Goal: Task Accomplishment & Management: Use online tool/utility

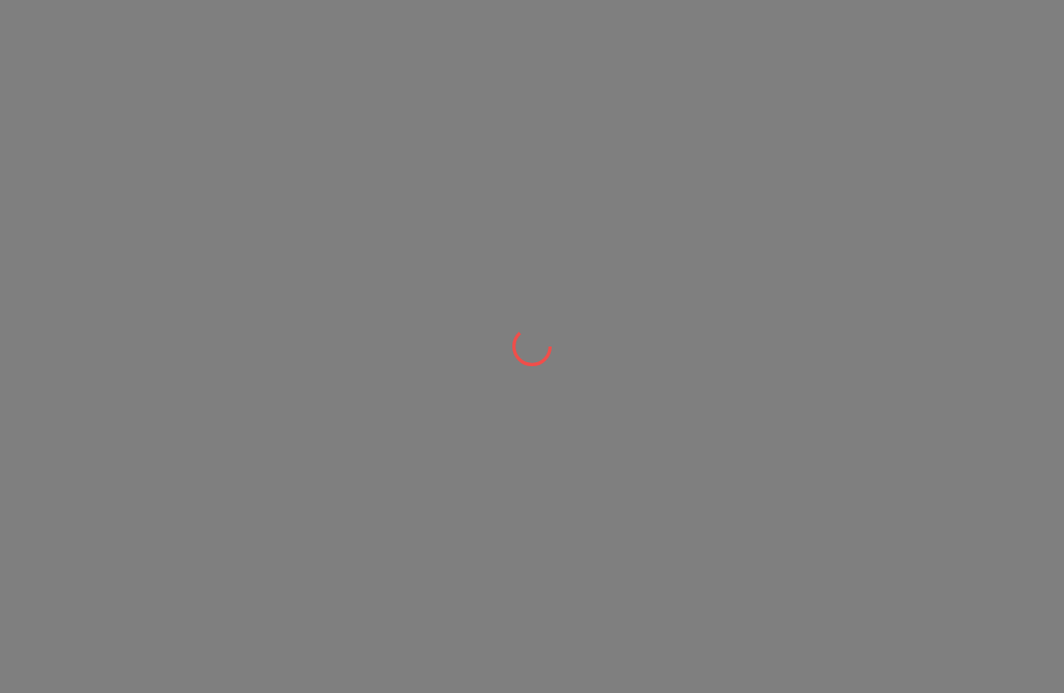
scroll to position [1, 0]
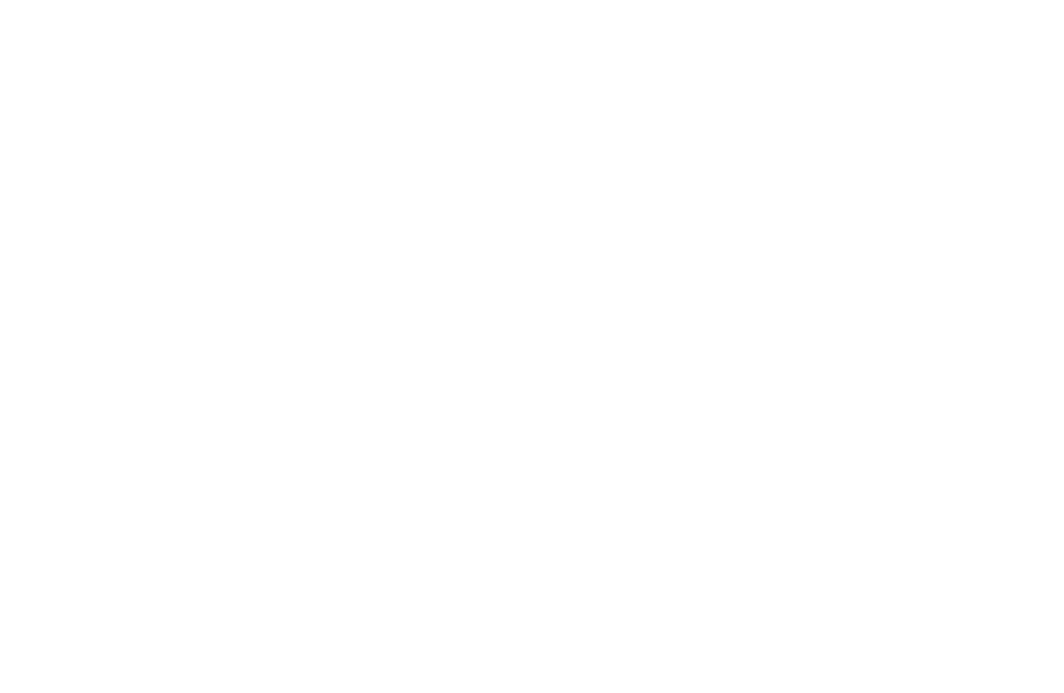
click at [912, 0] on html at bounding box center [532, 0] width 1064 height 0
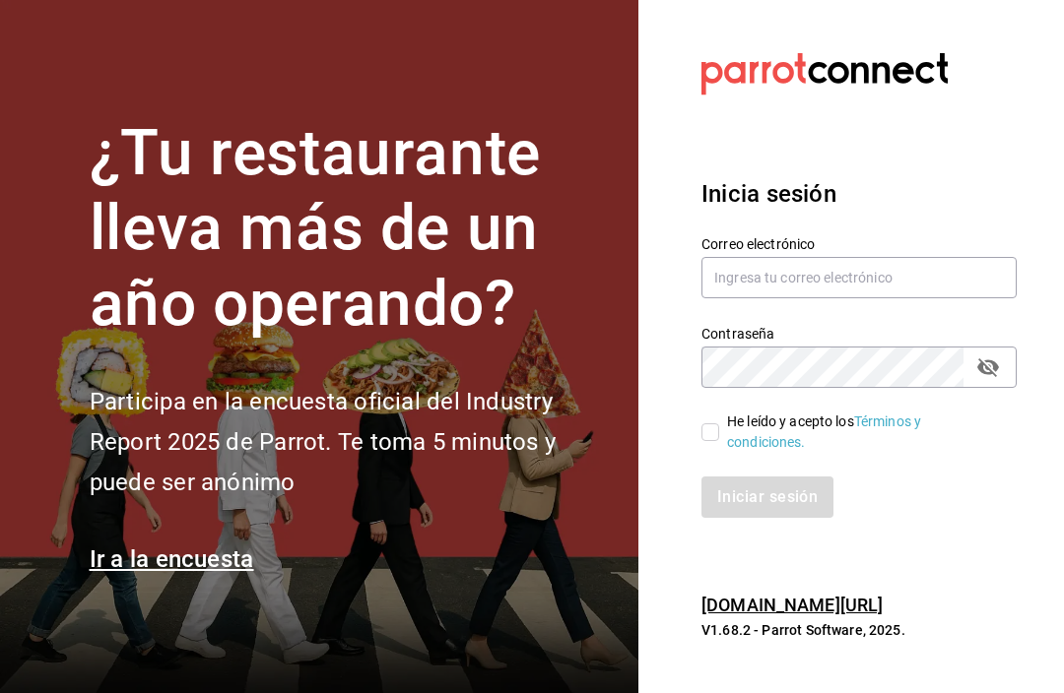
click at [847, 212] on h3 "Inicia sesión" at bounding box center [858, 193] width 315 height 35
click at [838, 298] on input "text" at bounding box center [858, 277] width 315 height 41
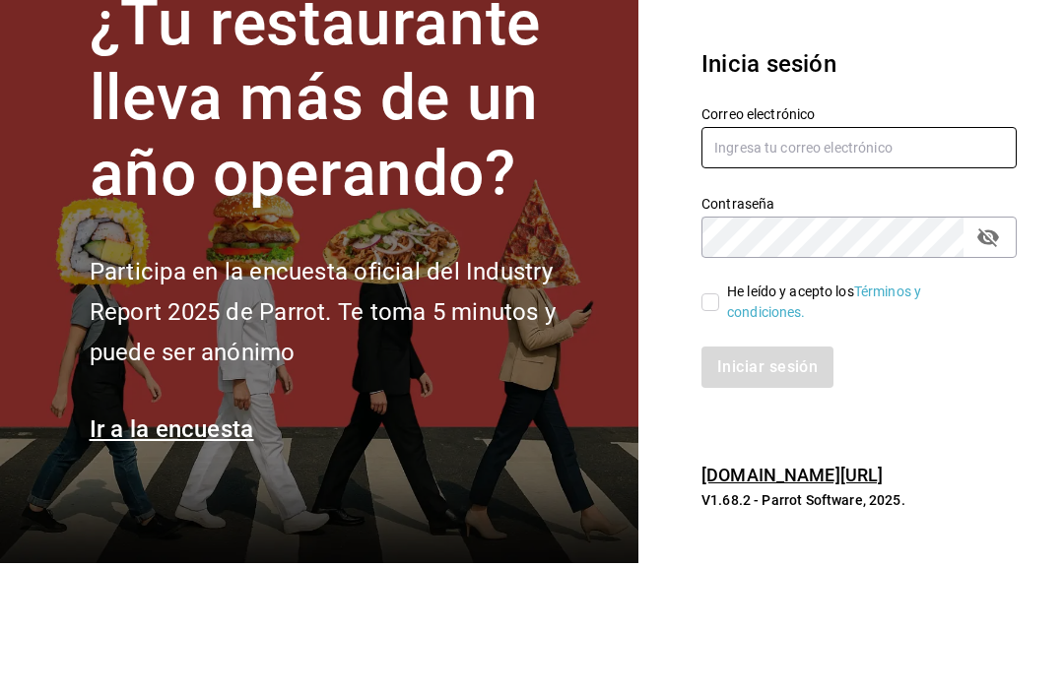
type input "[EMAIL_ADDRESS][DOMAIN_NAME]"
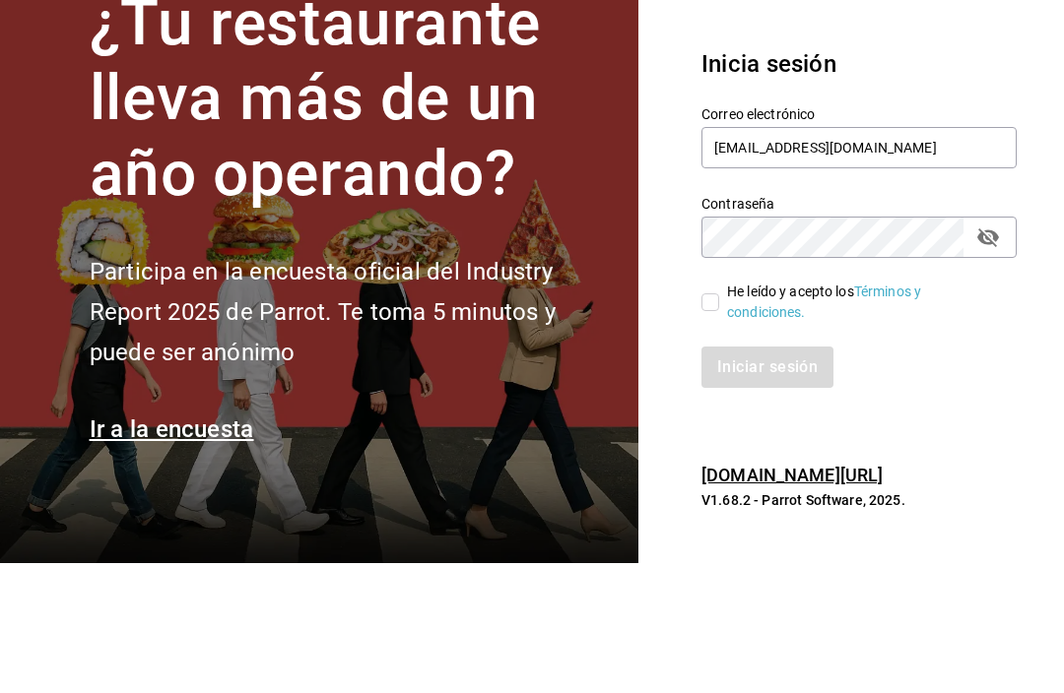
scroll to position [65, 0]
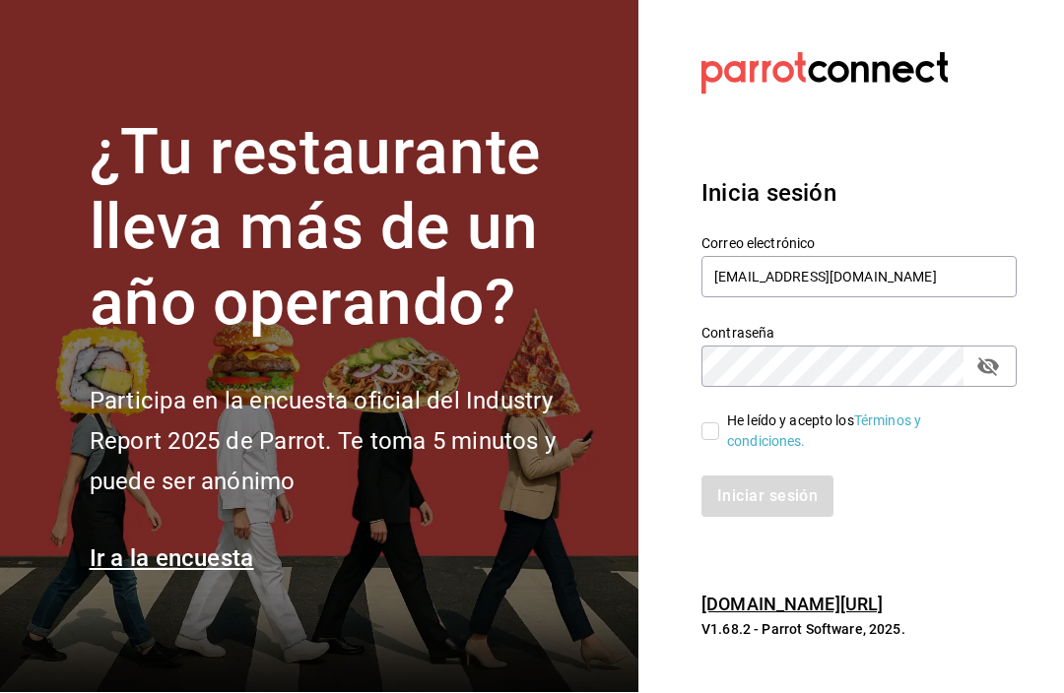
click at [714, 424] on input "He leído y acepto los Términos y condiciones." at bounding box center [710, 433] width 18 height 18
checkbox input "true"
click at [785, 477] on button "Iniciar sesión" at bounding box center [768, 497] width 134 height 41
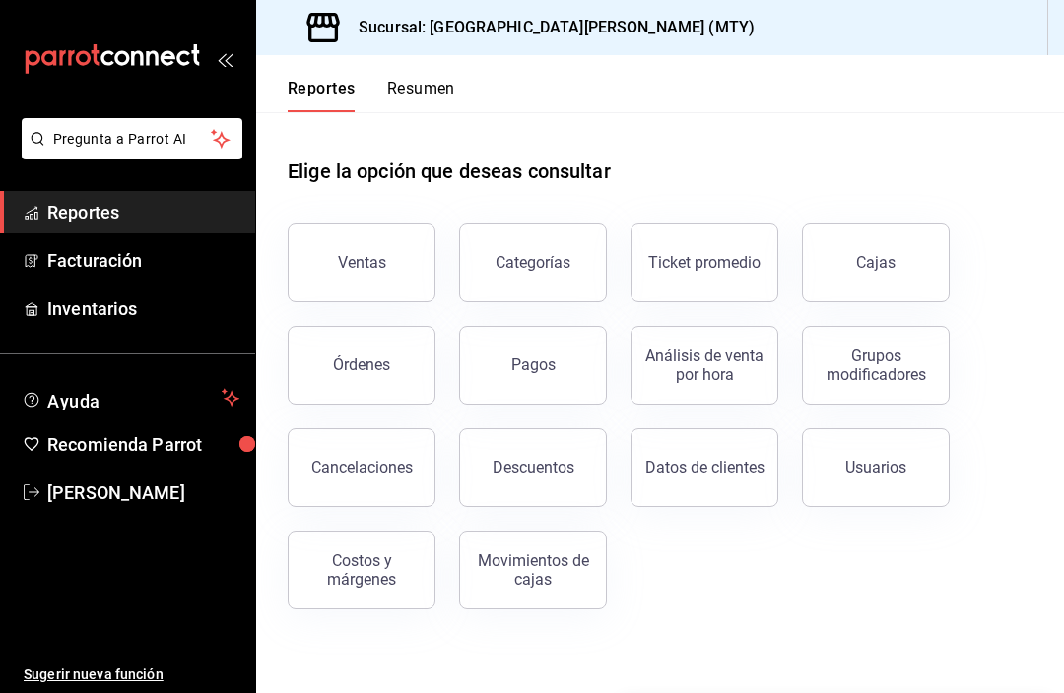
click at [381, 376] on button "Órdenes" at bounding box center [362, 365] width 148 height 79
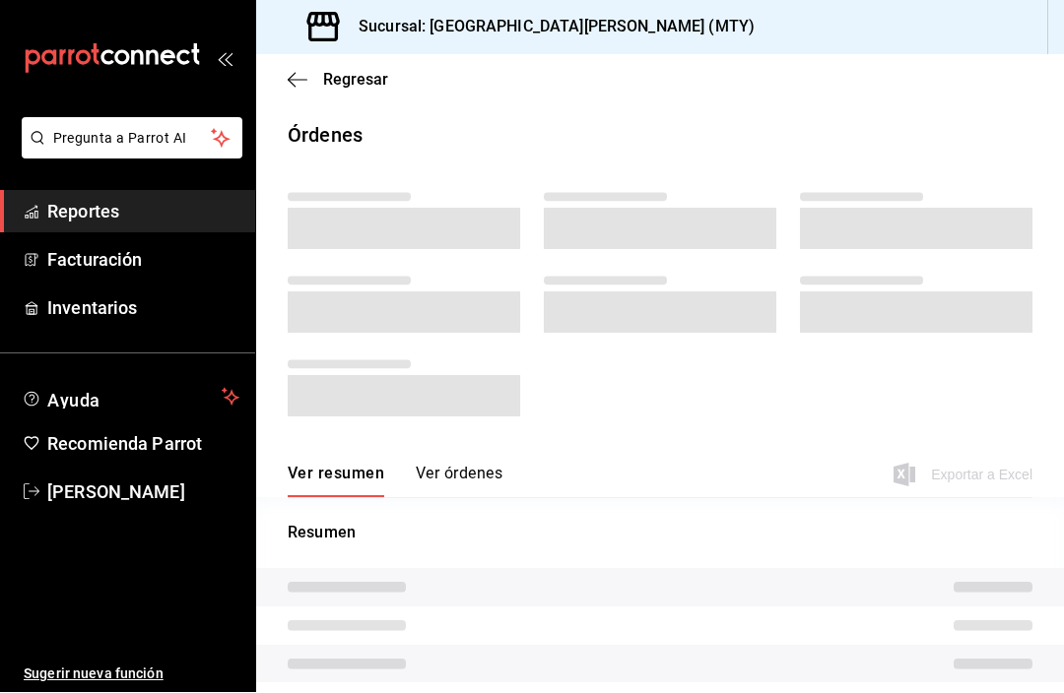
scroll to position [1, 0]
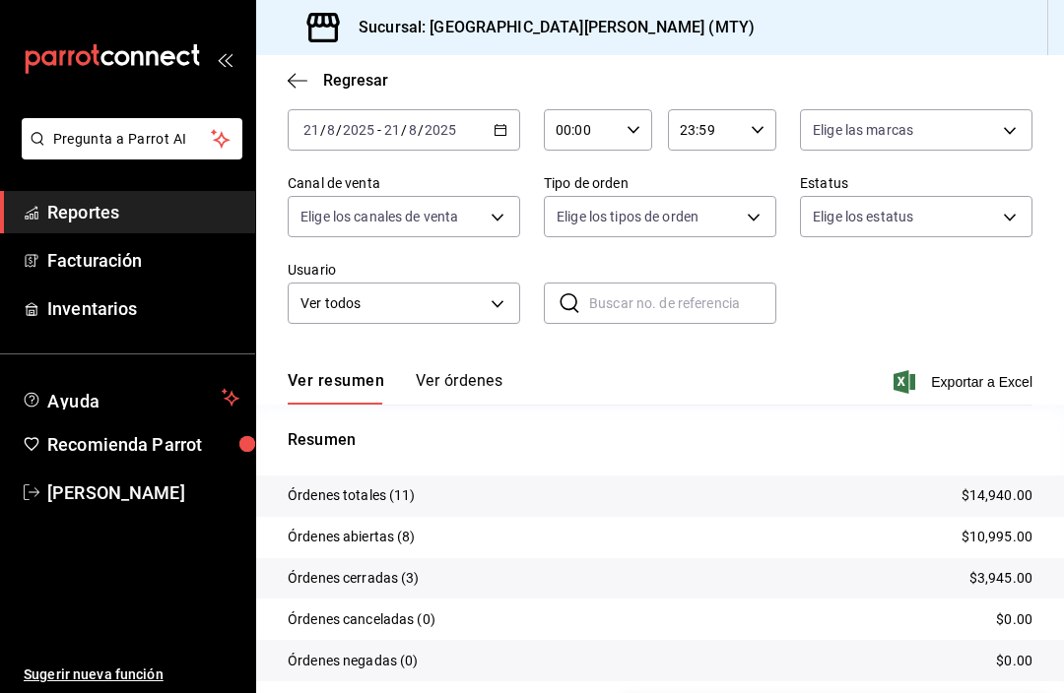
scroll to position [101, 0]
click at [500, 343] on div "Fecha 2025-08-21 21 / 8 / 2025 - 2025-08-21 21 / 8 / 2025 Hora inicio 00:00 Hor…" at bounding box center [660, 215] width 745 height 268
click at [488, 342] on div "Fecha 2025-08-21 21 / 8 / 2025 - 2025-08-21 21 / 8 / 2025 Hora inicio 00:00 Hor…" at bounding box center [660, 215] width 745 height 268
click at [475, 373] on button "Ver órdenes" at bounding box center [459, 388] width 87 height 33
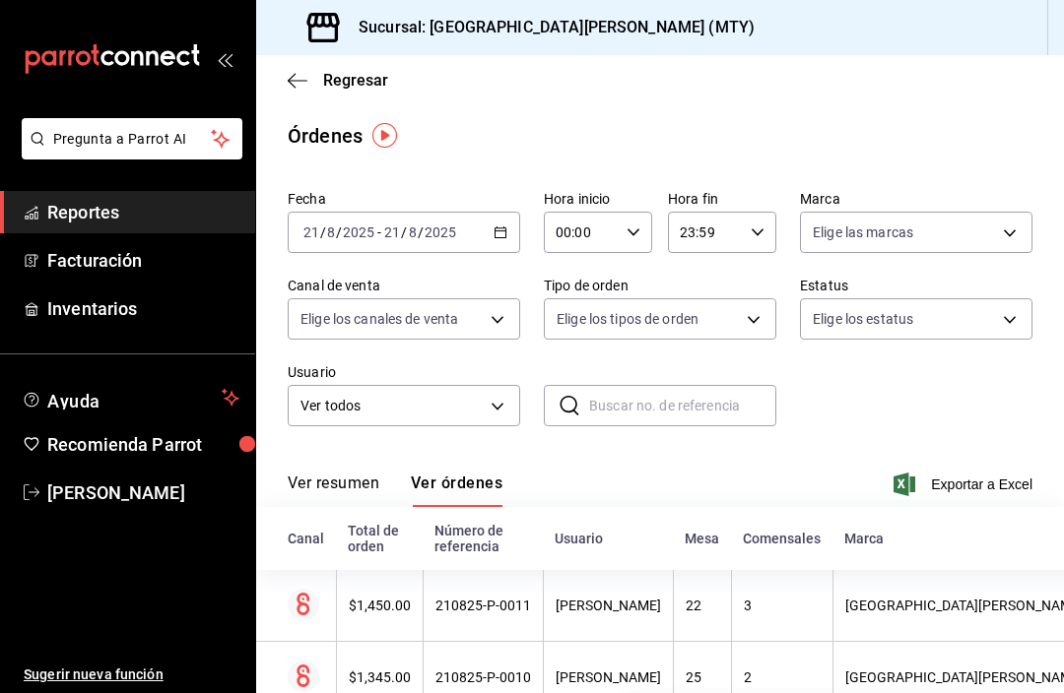
click at [332, 476] on button "Ver resumen" at bounding box center [334, 490] width 92 height 33
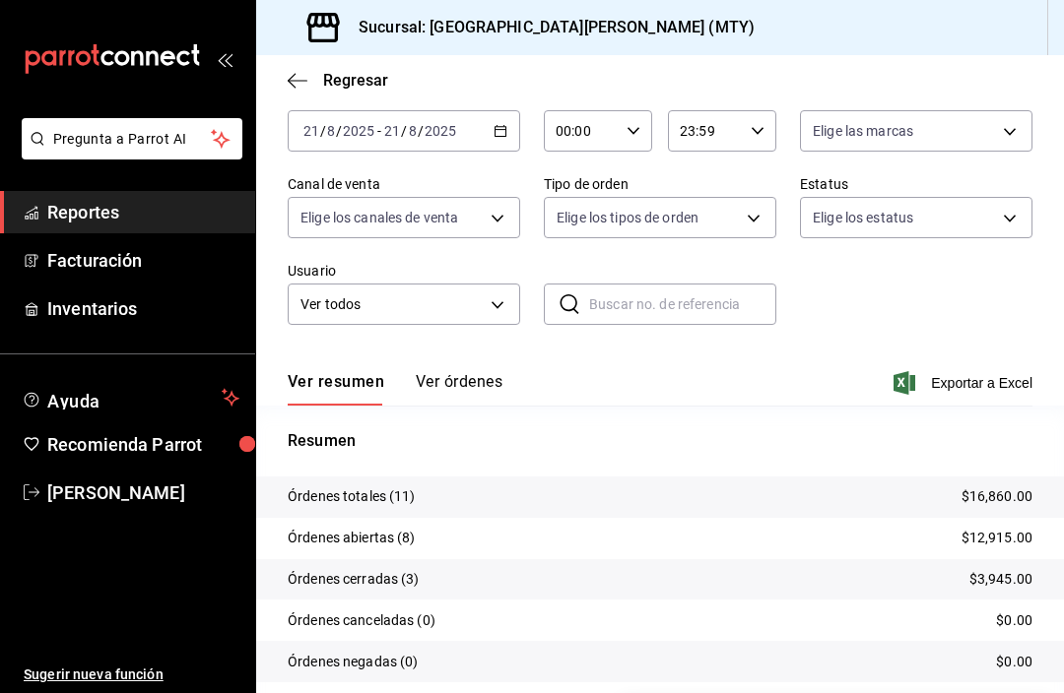
scroll to position [65, 0]
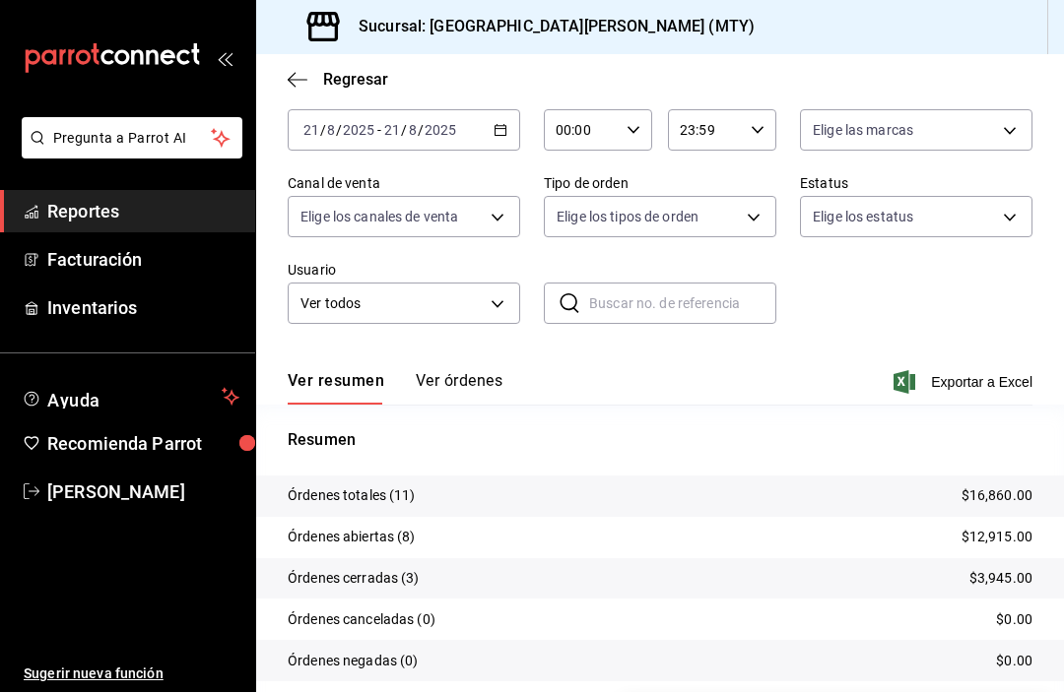
click at [470, 372] on button "Ver órdenes" at bounding box center [459, 388] width 87 height 33
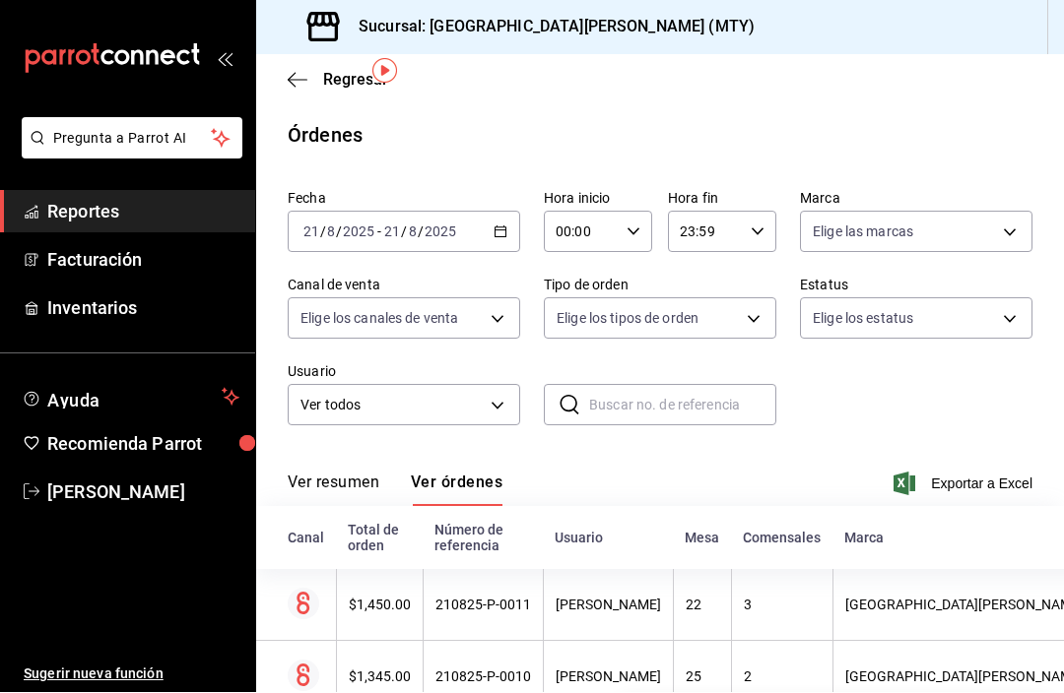
click at [346, 450] on div "Ver resumen Ver órdenes Exportar a Excel" at bounding box center [660, 478] width 745 height 57
click at [335, 474] on button "Ver resumen" at bounding box center [334, 490] width 92 height 33
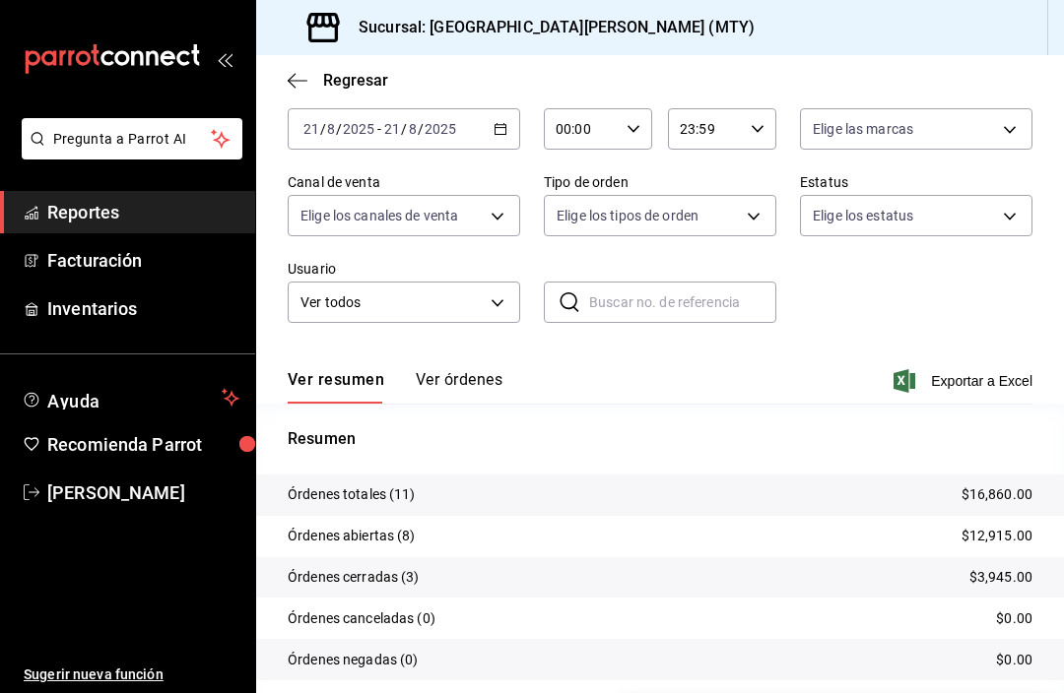
scroll to position [101, 0]
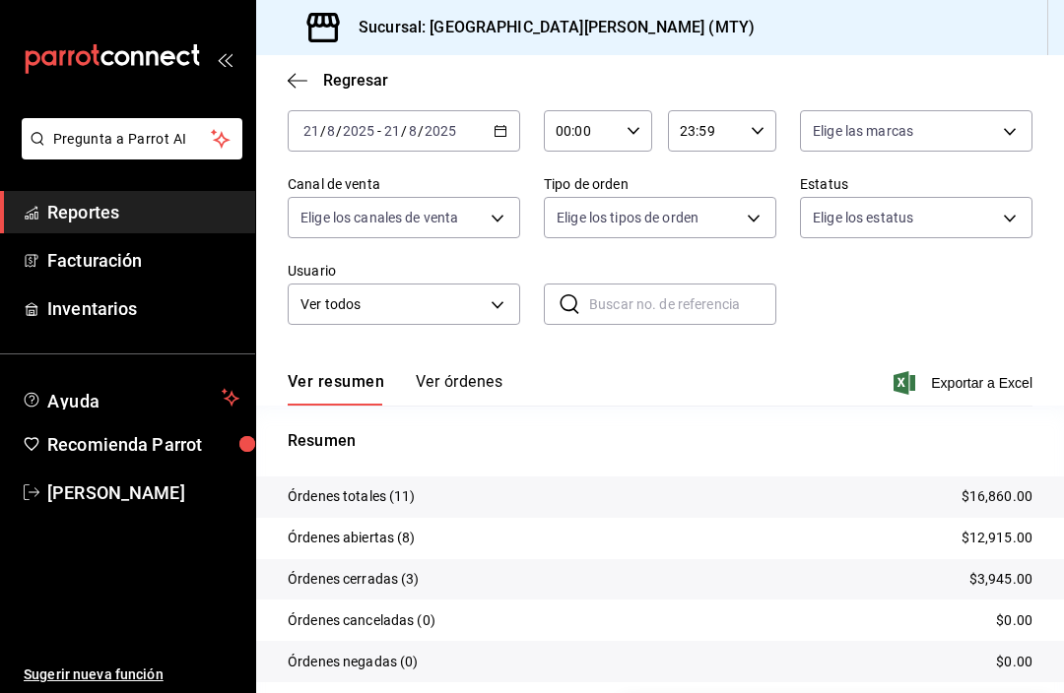
click at [464, 372] on button "Ver órdenes" at bounding box center [459, 388] width 87 height 33
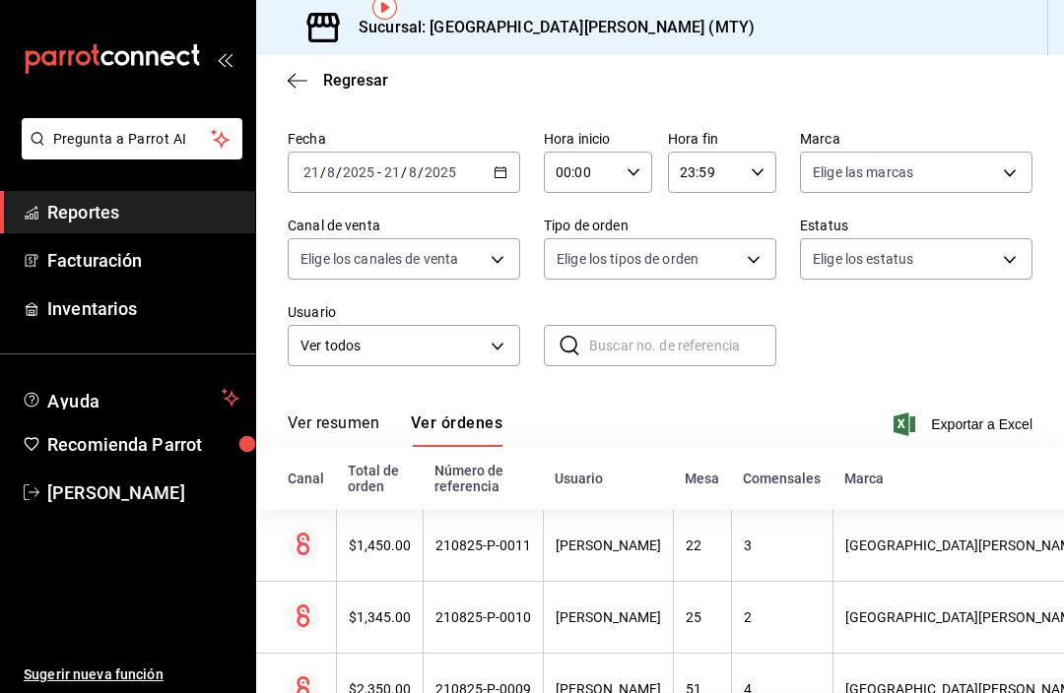
scroll to position [56, 0]
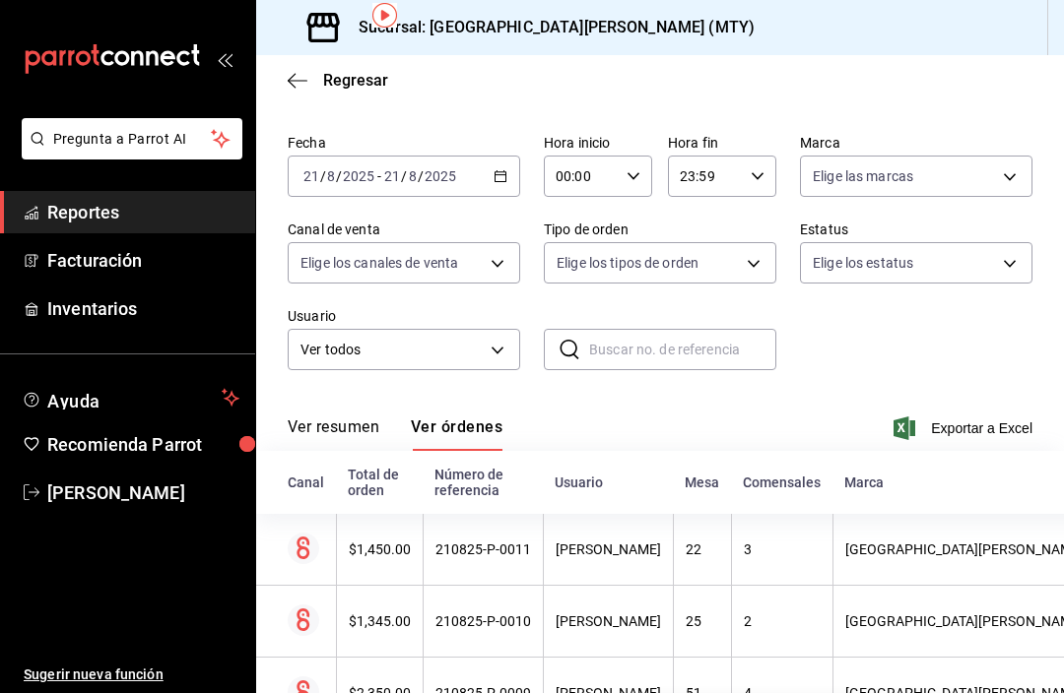
click at [342, 418] on button "Ver resumen" at bounding box center [334, 434] width 92 height 33
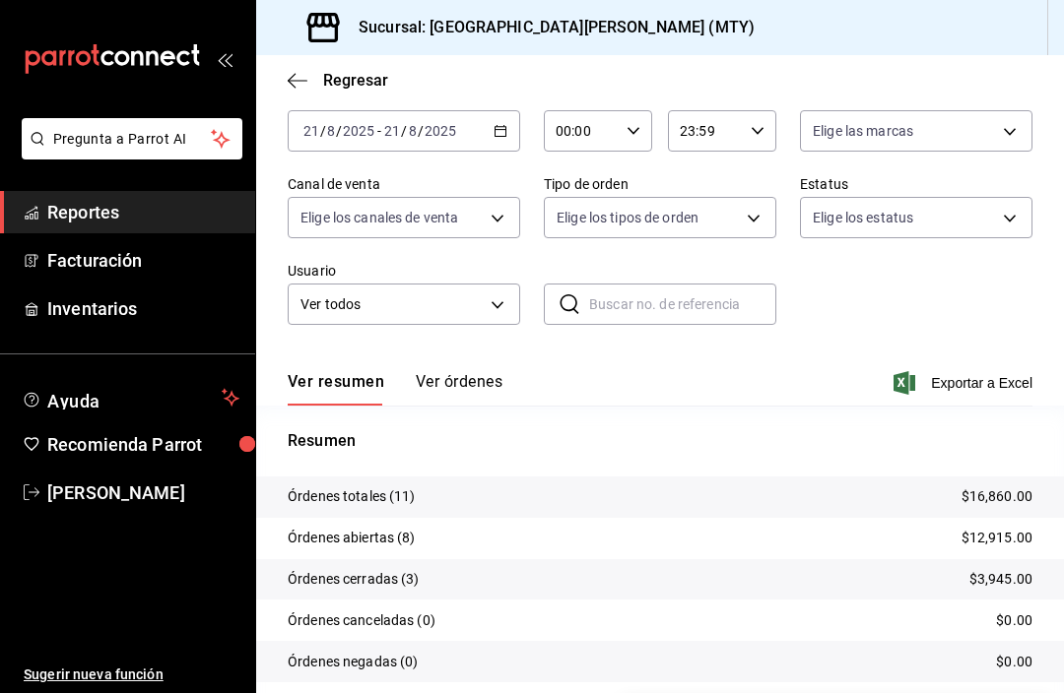
click at [326, 86] on span "Regresar" at bounding box center [355, 80] width 65 height 19
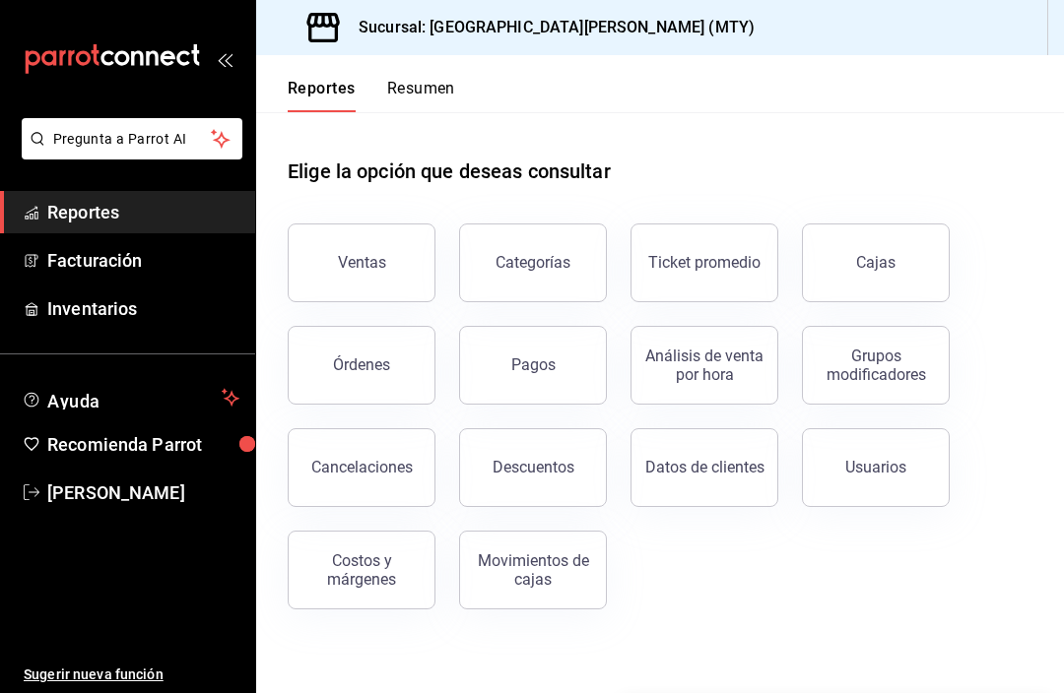
click at [734, 266] on div "Ticket promedio" at bounding box center [704, 262] width 112 height 19
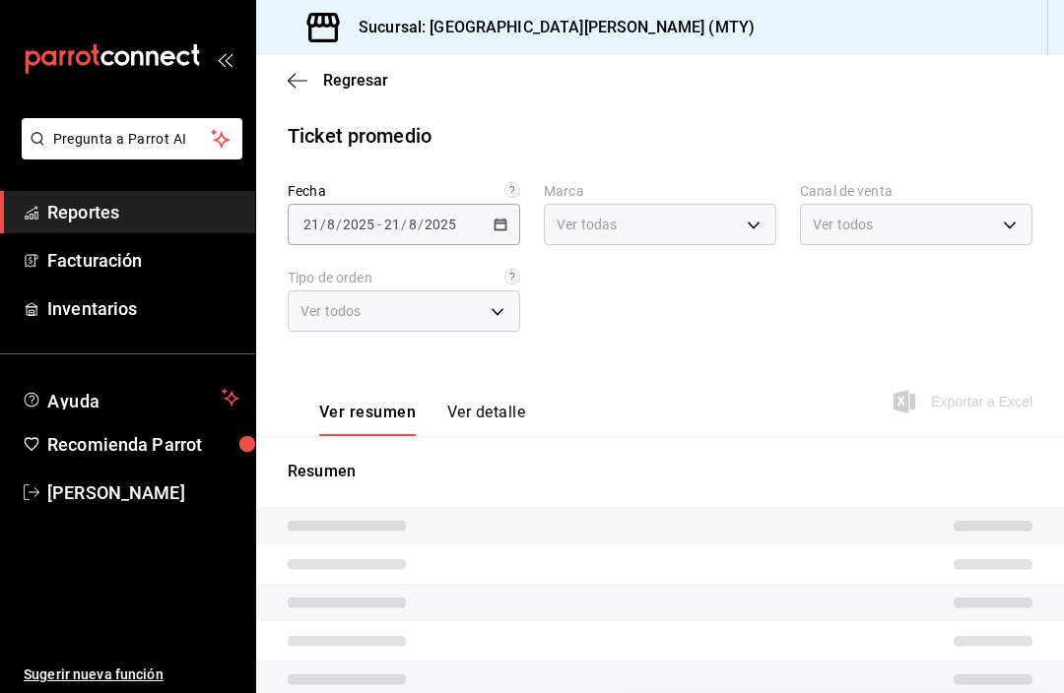
type input "993182a7-2c84-4ec8-9ef4-4438dae30c02"
type input "PARROT,UBER_EATS,RAPPI,DIDI_FOOD,ONLINE"
type input "96359a79-f33f-45b3-934b-2867b65d345c,c6fcd88e-9977-4e7e-951e-e2b9f3ed99d5,482ce…"
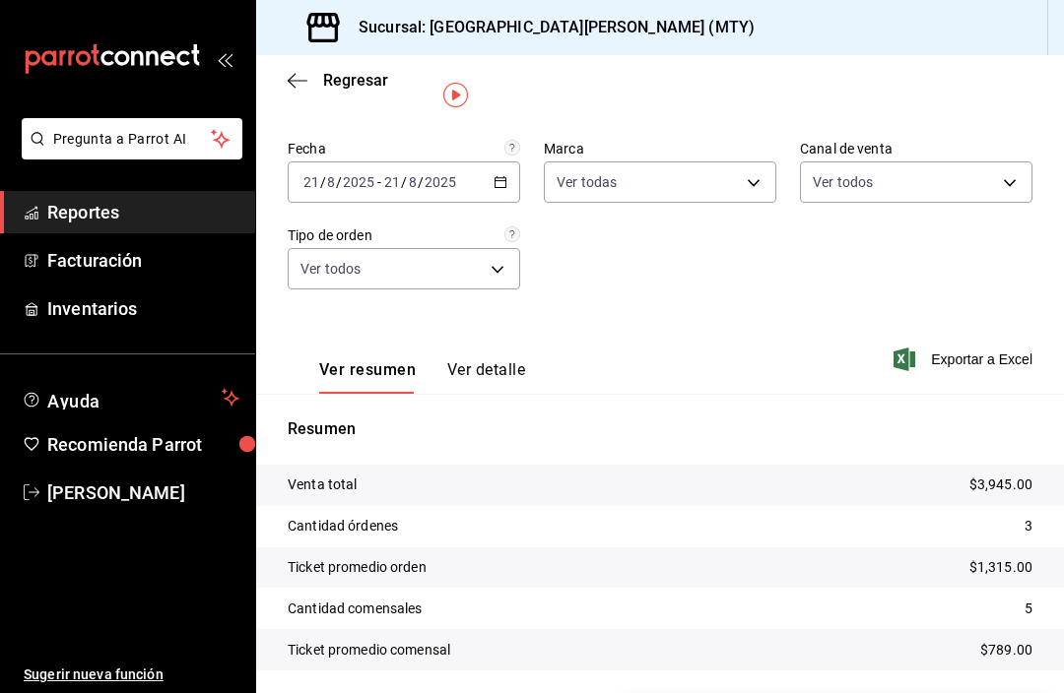
scroll to position [41, 0]
click at [321, 64] on div "Regresar" at bounding box center [660, 80] width 808 height 50
click at [283, 98] on div "Regresar" at bounding box center [660, 80] width 808 height 50
click at [315, 64] on div "Regresar" at bounding box center [660, 80] width 808 height 50
click at [320, 87] on span "Regresar" at bounding box center [338, 80] width 100 height 19
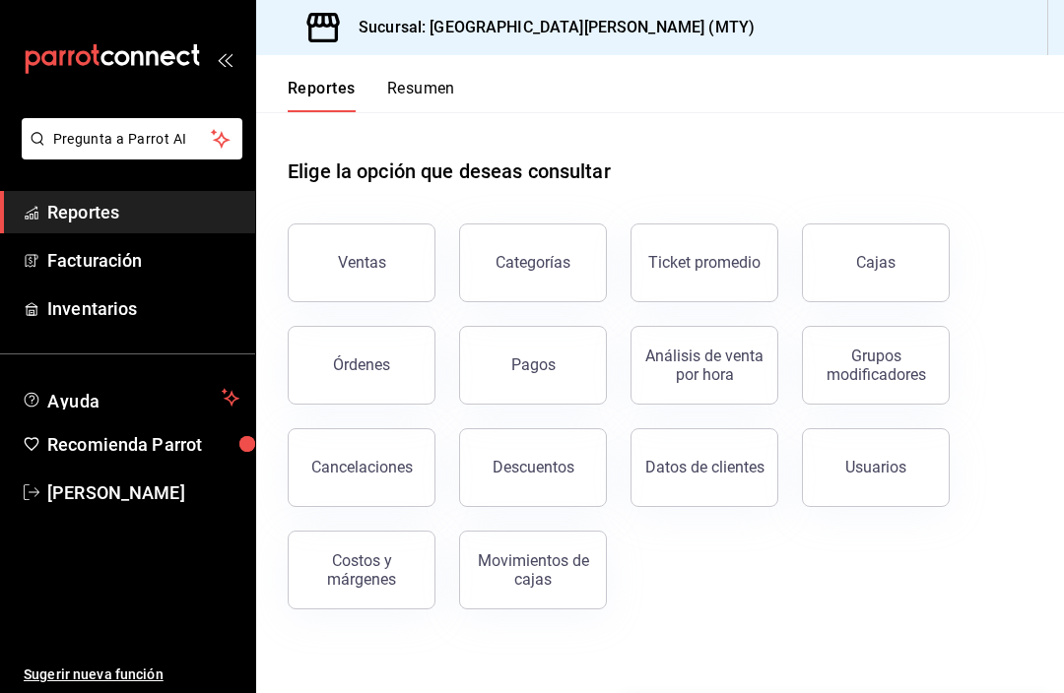
click at [375, 355] on button "Órdenes" at bounding box center [362, 365] width 148 height 79
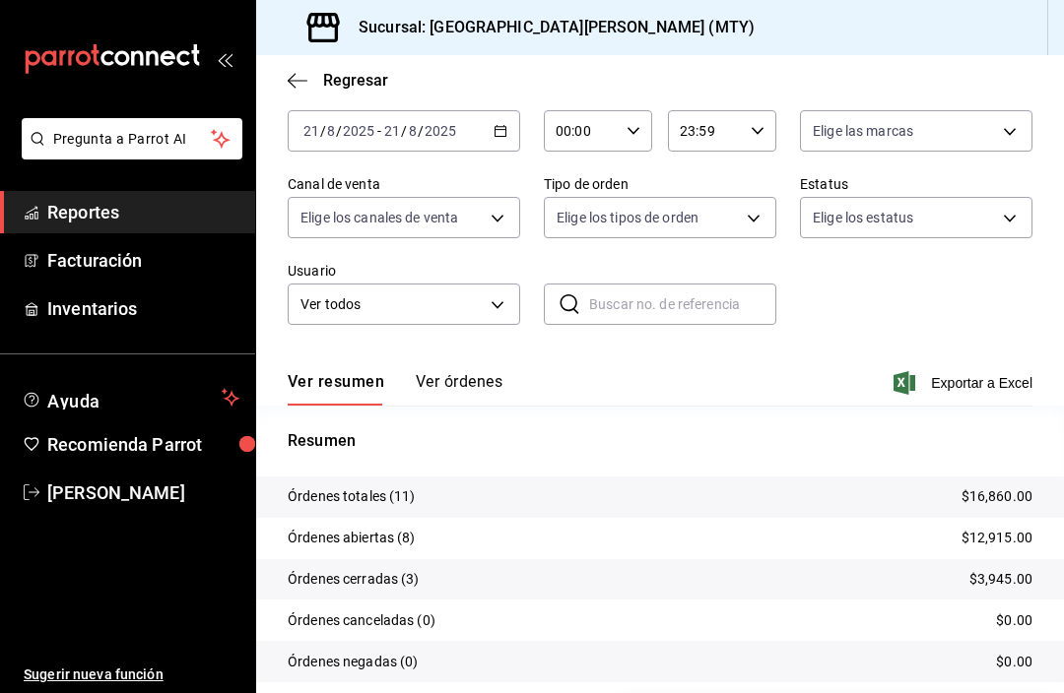
scroll to position [40, 0]
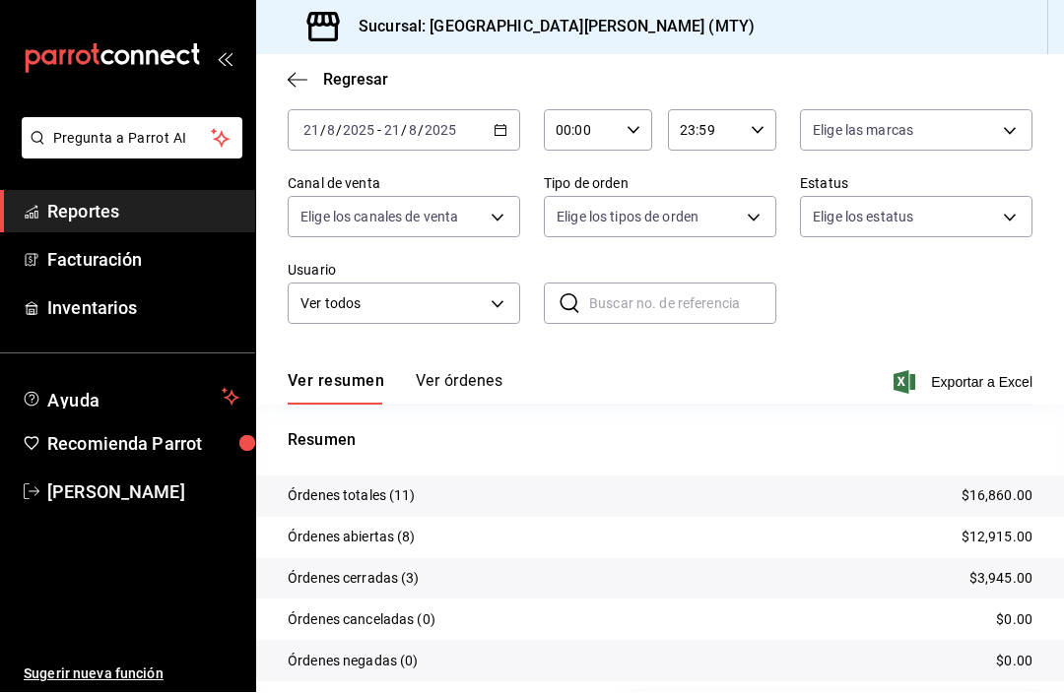
click at [479, 349] on div "Ver resumen Ver órdenes Exportar a Excel" at bounding box center [660, 377] width 745 height 57
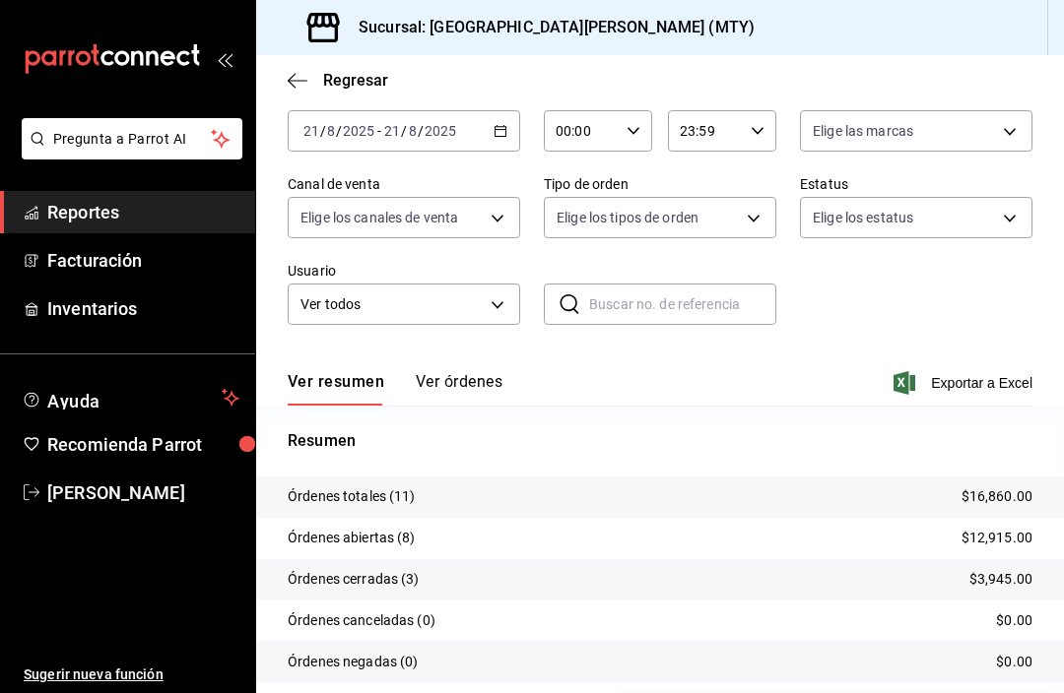
click at [428, 372] on button "Ver órdenes" at bounding box center [459, 388] width 87 height 33
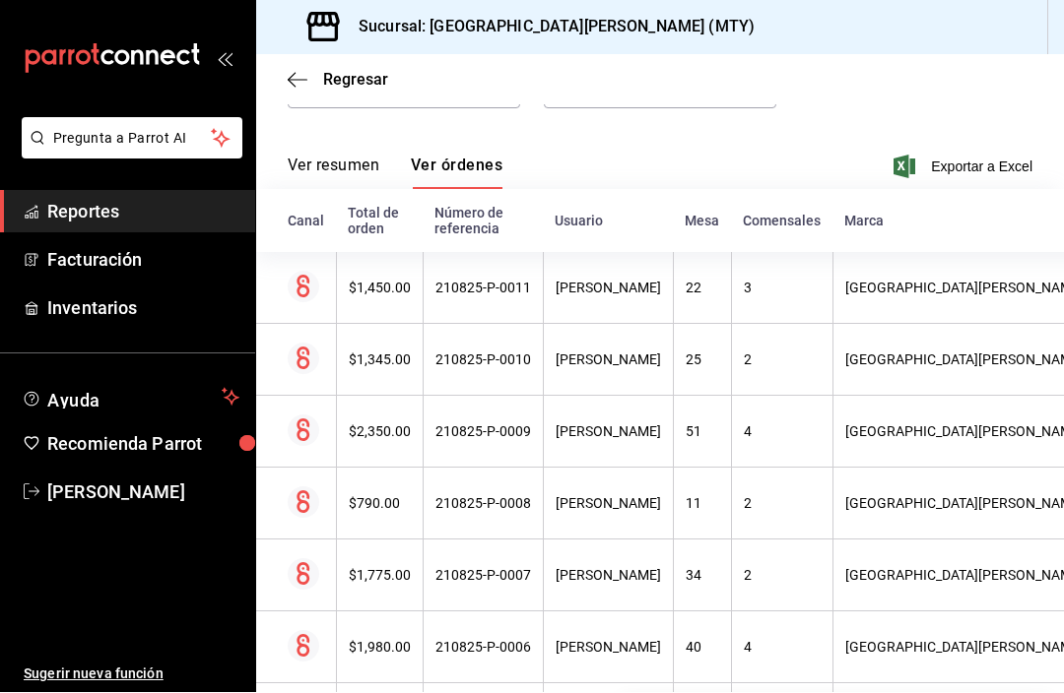
scroll to position [316, 0]
